Goal: Task Accomplishment & Management: Complete application form

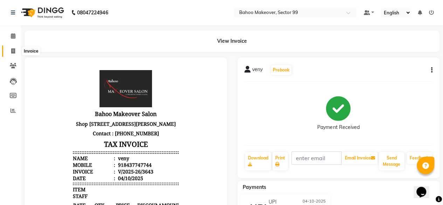
click at [13, 51] on icon at bounding box center [13, 50] width 4 height 5
select select "service"
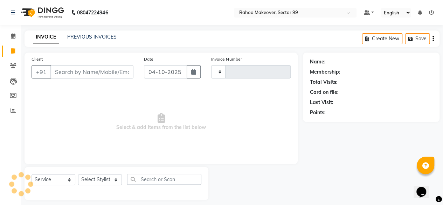
type input "3645"
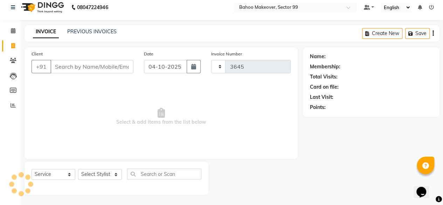
select select "6856"
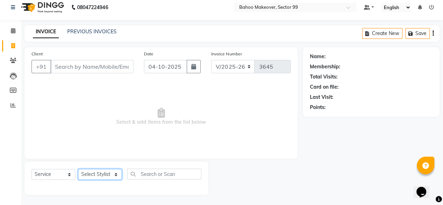
click at [120, 175] on select "Select Stylist [PERSON_NAME] Makeover Bahoo Makeover Salon [PERSON_NAME] [PERSO…" at bounding box center [100, 174] width 44 height 11
select select "64175"
click at [78, 169] on select "Select Stylist [PERSON_NAME] Makeover Bahoo Makeover Salon [PERSON_NAME] [PERSO…" at bounding box center [100, 174] width 44 height 11
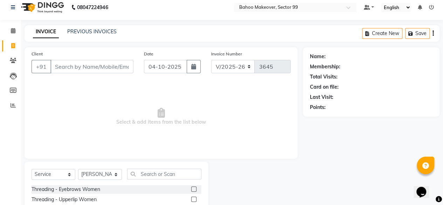
click at [191, 188] on label at bounding box center [193, 188] width 5 height 5
click at [191, 188] on input "checkbox" at bounding box center [193, 189] width 5 height 5
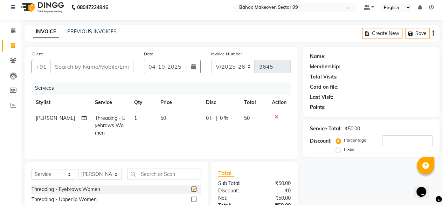
checkbox input "false"
click at [191, 200] on label at bounding box center [193, 199] width 5 height 5
click at [191, 200] on input "checkbox" at bounding box center [193, 199] width 5 height 5
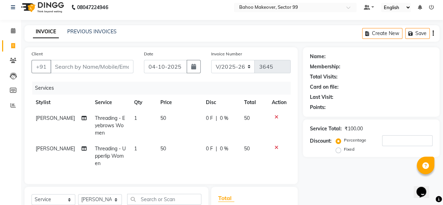
checkbox input "false"
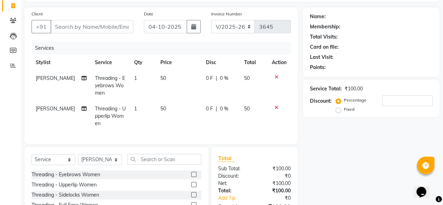
scroll to position [47, 0]
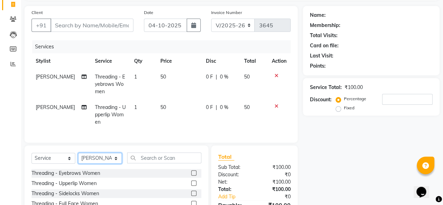
click at [115, 163] on select "Select Stylist [PERSON_NAME] Makeover Bahoo Makeover Salon [PERSON_NAME] [PERSO…" at bounding box center [100, 158] width 44 height 11
select select "85852"
click at [78, 158] on select "Select Stylist [PERSON_NAME] Makeover Bahoo Makeover Salon [PERSON_NAME] [PERSO…" at bounding box center [100, 158] width 44 height 11
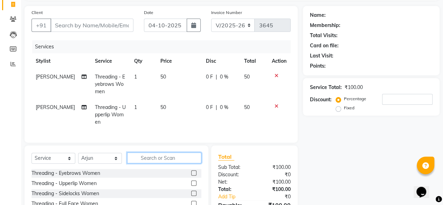
click at [145, 161] on input "text" at bounding box center [164, 157] width 74 height 11
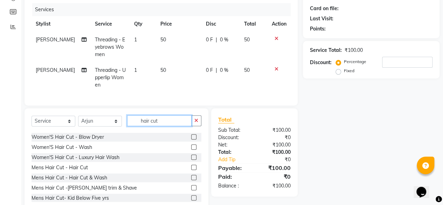
scroll to position [61, 0]
type input "hair cut"
click at [191, 169] on label at bounding box center [193, 166] width 5 height 5
click at [191, 169] on input "checkbox" at bounding box center [193, 167] width 5 height 5
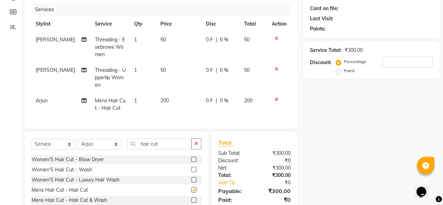
checkbox input "false"
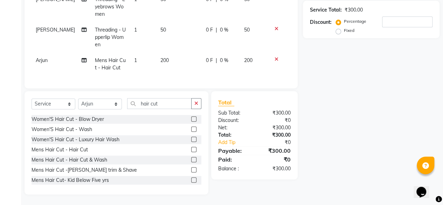
scroll to position [0, 0]
